Goal: Navigation & Orientation: Find specific page/section

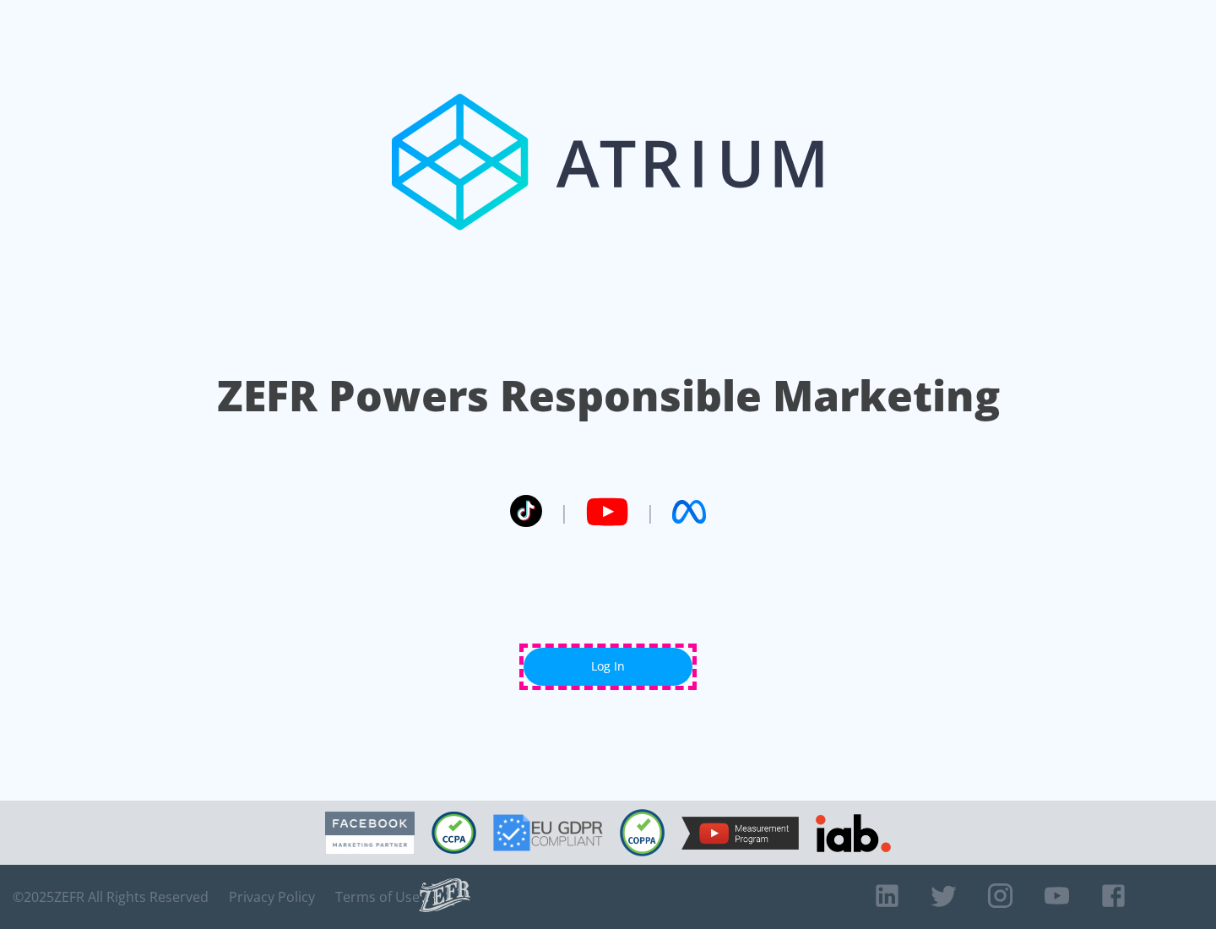
click at [608, 666] on link "Log In" at bounding box center [608, 667] width 169 height 38
